Goal: Task Accomplishment & Management: Manage account settings

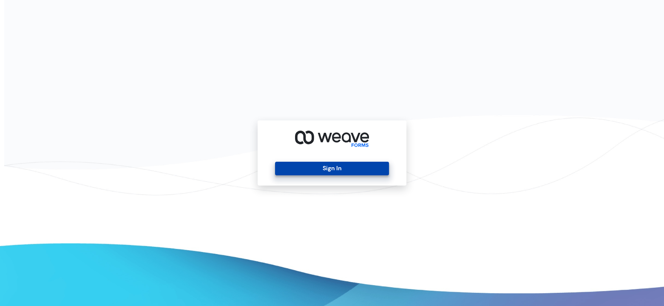
click at [316, 165] on button "Sign In" at bounding box center [332, 169] width 114 height 14
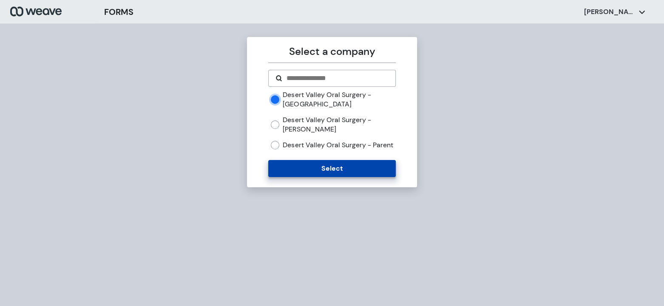
click at [315, 177] on button "Select" at bounding box center [331, 168] width 127 height 17
